Goal: Navigation & Orientation: Find specific page/section

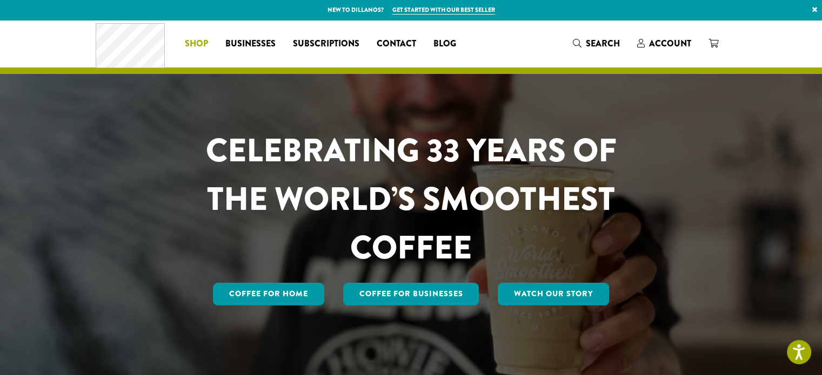
click at [197, 42] on span "Shop" at bounding box center [196, 44] width 23 height 14
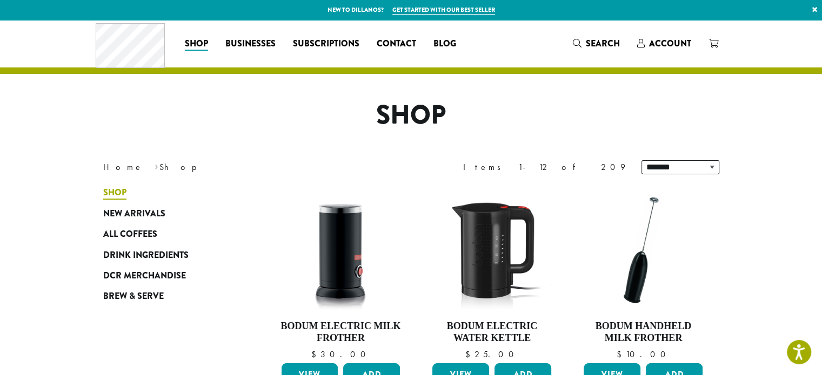
click at [119, 195] on span "Shop" at bounding box center [114, 193] width 23 height 14
click at [239, 39] on span "Businesses" at bounding box center [250, 44] width 50 height 14
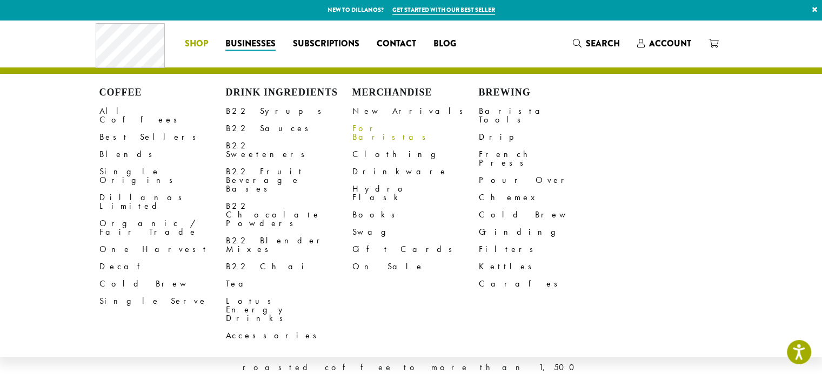
click at [367, 130] on link "For Baristas" at bounding box center [415, 133] width 126 height 26
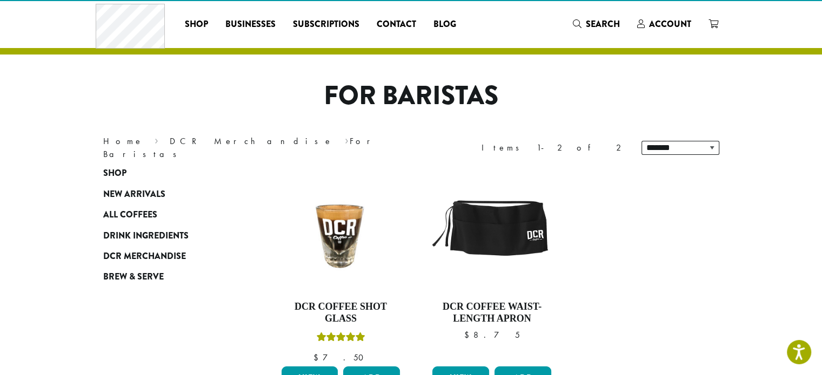
scroll to position [19, 0]
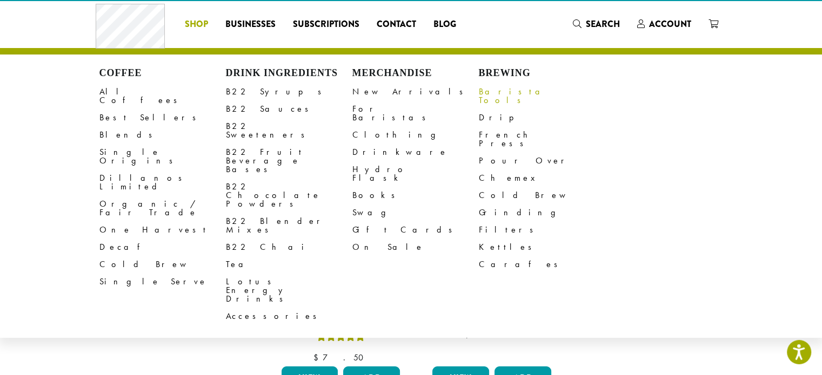
click at [495, 88] on link "Barista Tools" at bounding box center [542, 96] width 126 height 26
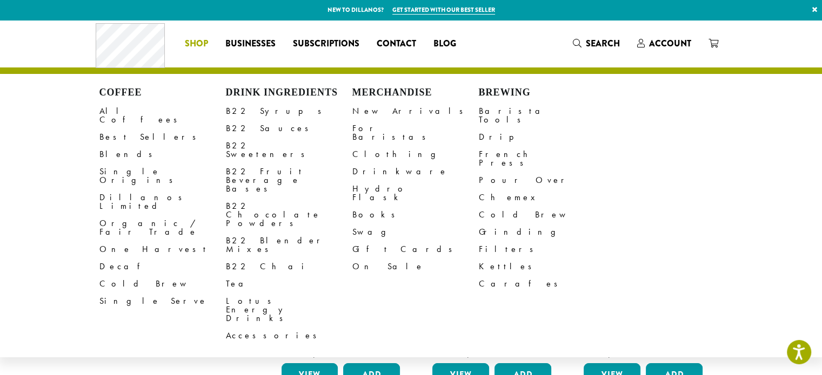
click at [195, 42] on span "Shop" at bounding box center [196, 44] width 23 height 14
click at [231, 327] on link "Accessories" at bounding box center [289, 335] width 126 height 17
